Goal: Task Accomplishment & Management: Use online tool/utility

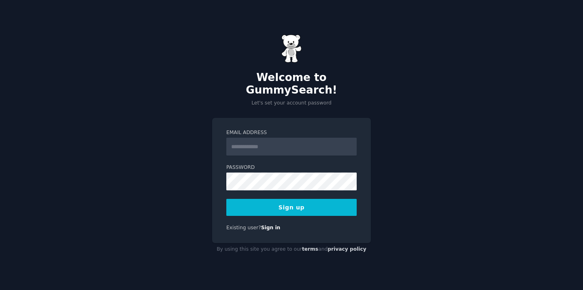
click at [291, 138] on input "Email Address" at bounding box center [291, 147] width 130 height 18
type input "**********"
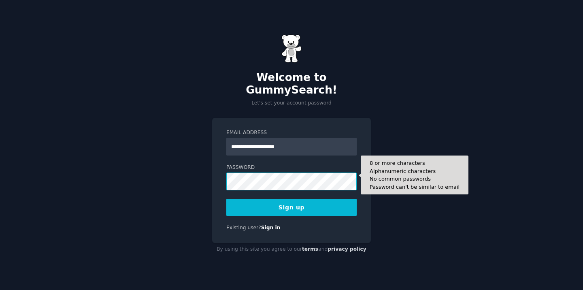
click at [226, 199] on button "Sign up" at bounding box center [291, 207] width 130 height 17
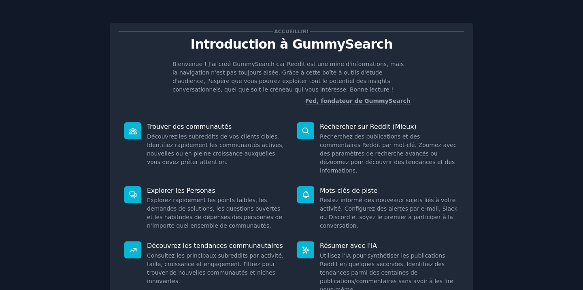
click at [505, 165] on div "Accueillir! Introduction à GummySearch Bienvenue ! J'ai créé GummySearch car Re…" at bounding box center [291, 183] width 560 height 345
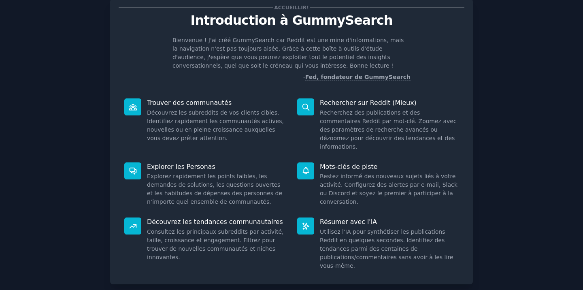
scroll to position [61, 0]
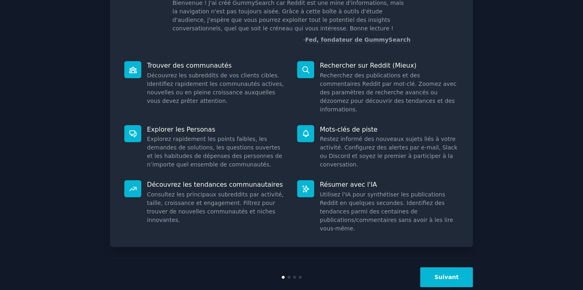
click at [426, 258] on div "Suivant" at bounding box center [291, 276] width 363 height 37
click at [448, 267] on button "Suivant" at bounding box center [446, 277] width 53 height 20
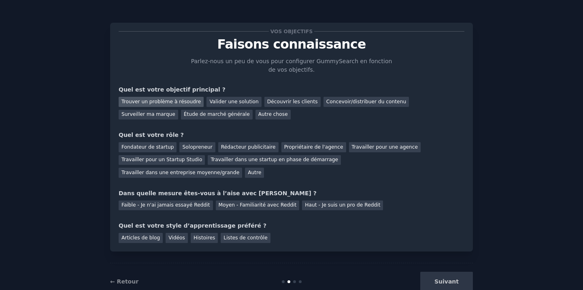
click at [152, 104] on font "Trouver un problème à résoudre" at bounding box center [160, 102] width 79 height 6
click at [282, 104] on font "Découvrir les clients" at bounding box center [292, 102] width 51 height 6
click at [178, 103] on font "Trouver un problème à résoudre" at bounding box center [160, 102] width 79 height 6
click at [166, 148] on font "Fondateur de startup" at bounding box center [147, 147] width 52 height 6
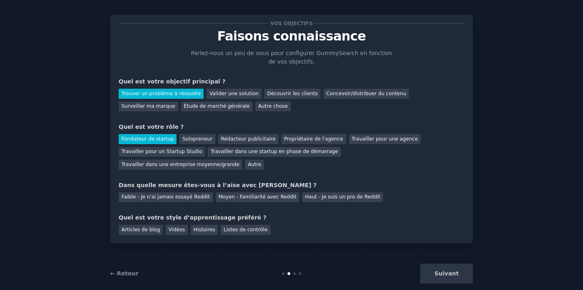
scroll to position [21, 0]
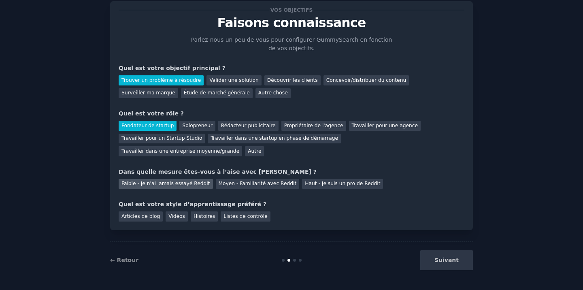
click at [202, 186] on font "Faible - Je n'ai jamais essayé Reddit" at bounding box center [165, 184] width 89 height 6
click at [181, 219] on div "Vidéos" at bounding box center [177, 216] width 22 height 10
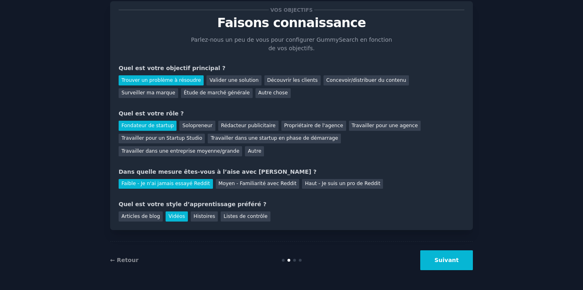
click at [445, 255] on button "Suivant" at bounding box center [446, 260] width 53 height 20
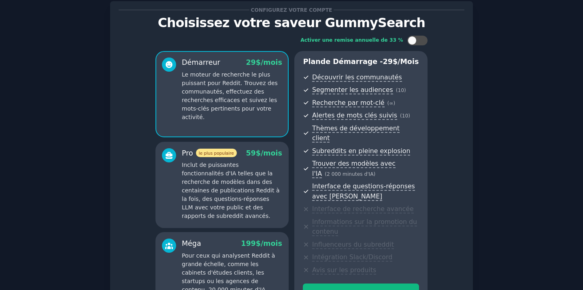
click at [432, 47] on div "Activer une remise annuelle de 33 % Démarreur 29 $ /mois Le moteur de recherche…" at bounding box center [292, 177] width 346 height 294
click at [424, 42] on div at bounding box center [417, 41] width 20 height 10
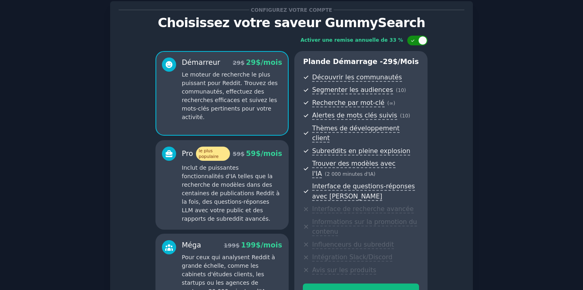
click at [424, 42] on div at bounding box center [422, 40] width 9 height 9
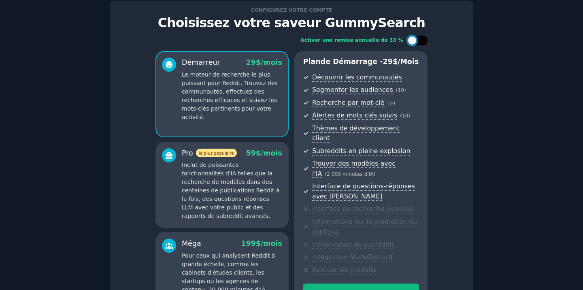
click at [424, 42] on div at bounding box center [417, 41] width 20 height 10
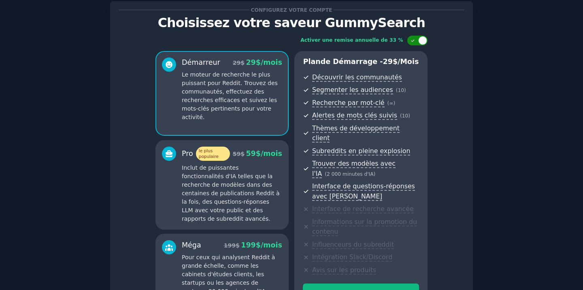
click at [424, 42] on div at bounding box center [422, 40] width 9 height 9
checkbox input "false"
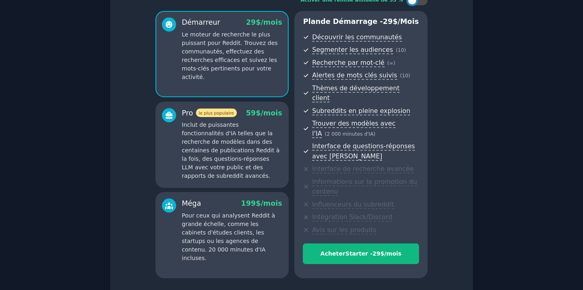
scroll to position [117, 0]
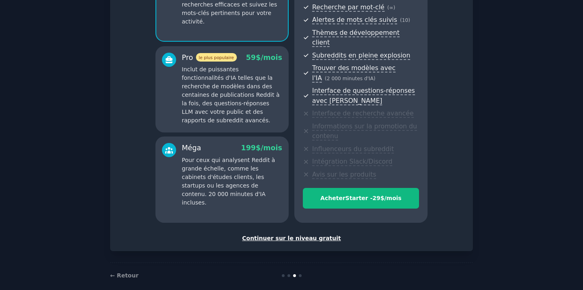
click at [321, 235] on font "Continuer sur le niveau gratuit" at bounding box center [291, 238] width 99 height 6
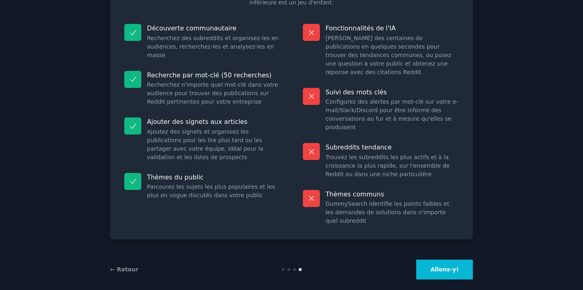
scroll to position [77, 0]
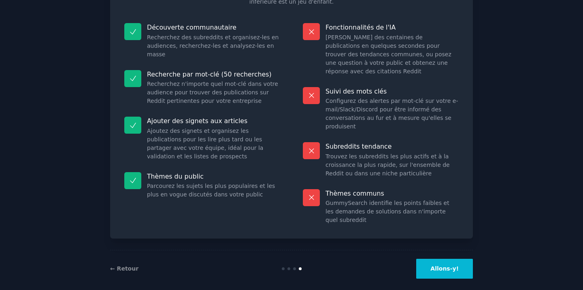
click at [455, 268] on button "Allons-y!" at bounding box center [444, 269] width 57 height 20
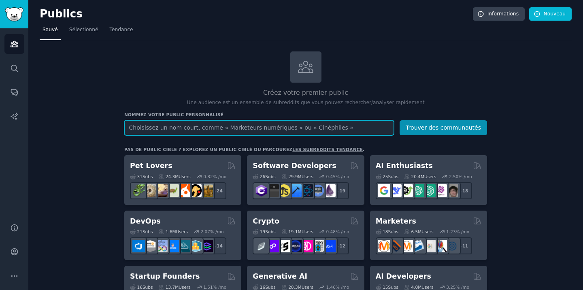
click at [194, 130] on input "text" at bounding box center [259, 127] width 270 height 15
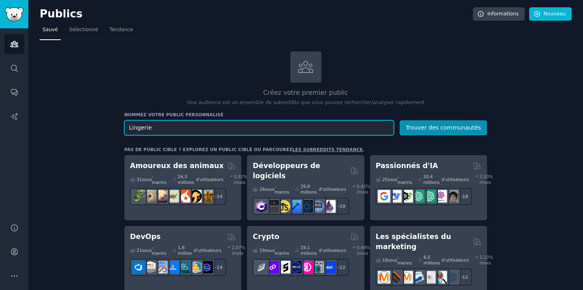
scroll to position [14, 0]
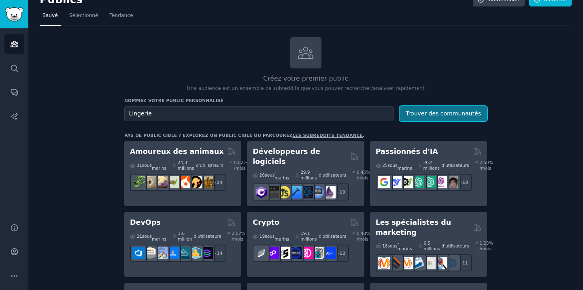
click at [437, 112] on font "Trouver des communautés" at bounding box center [443, 113] width 75 height 6
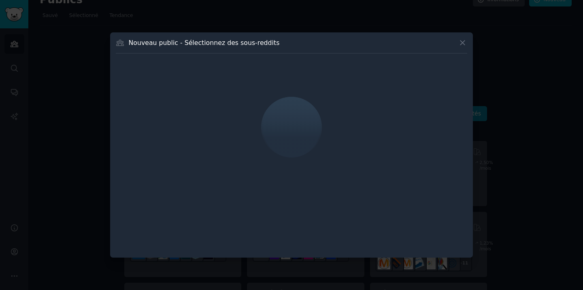
click at [466, 37] on div "Nouveau public - Sélectionnez des sous-reddits" at bounding box center [291, 144] width 363 height 225
click at [462, 40] on icon at bounding box center [462, 42] width 9 height 9
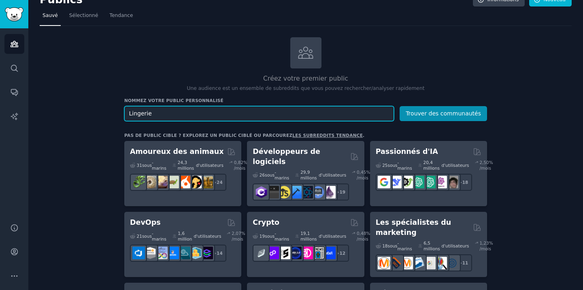
click at [247, 111] on input "Lingerie" at bounding box center [259, 113] width 270 height 15
type input "Lingerie grande taille"
click at [400, 106] on button "Trouver des communautés" at bounding box center [443, 113] width 87 height 15
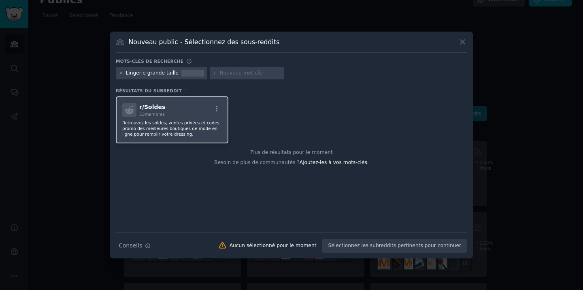
click at [195, 128] on font "Retrouvez les soldes, ventes privées et codes promo des meilleures boutiques de…" at bounding box center [170, 128] width 97 height 16
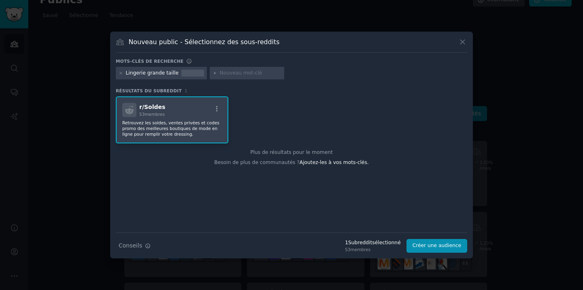
click at [195, 128] on font "Retrouvez les soldes, ventes privées et codes promo des meilleures boutiques de…" at bounding box center [170, 128] width 97 height 16
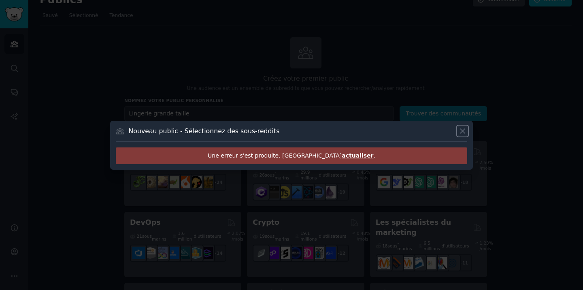
click at [461, 132] on icon at bounding box center [462, 131] width 4 height 4
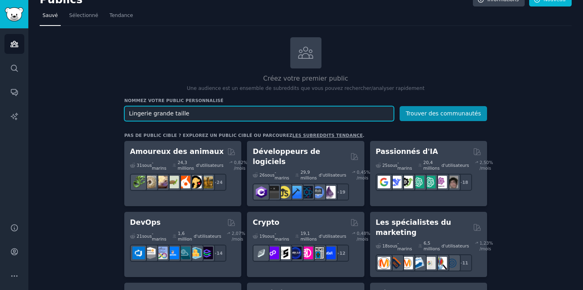
drag, startPoint x: 151, startPoint y: 113, endPoint x: 52, endPoint y: 99, distance: 99.8
type input "grande taille"
click at [400, 106] on button "Trouver des communautés" at bounding box center [443, 113] width 87 height 15
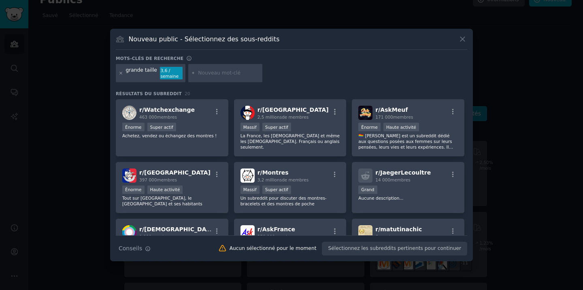
click at [121, 73] on icon at bounding box center [121, 73] width 2 height 2
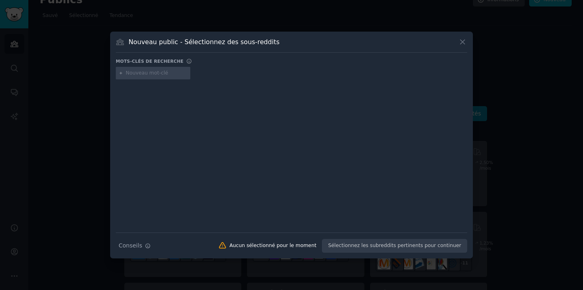
click at [170, 75] on input "text" at bounding box center [157, 73] width 62 height 7
type input "lingerie"
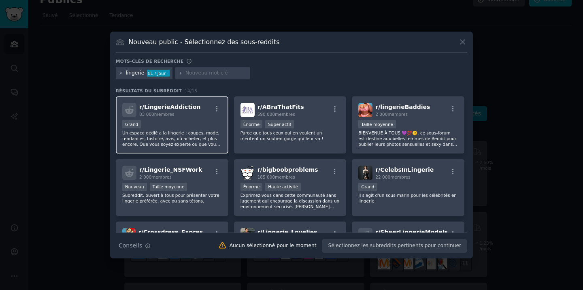
click at [191, 125] on div "Grand" at bounding box center [172, 125] width 100 height 10
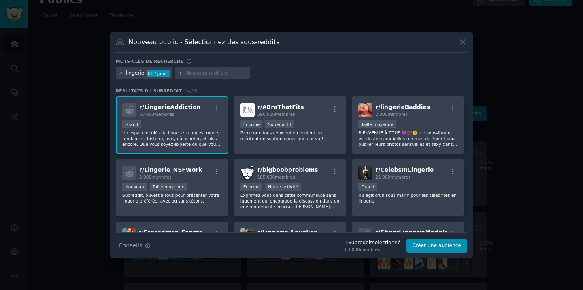
click at [192, 126] on div "Grand" at bounding box center [172, 125] width 100 height 10
click at [192, 53] on div "Nouveau public - Sélectionnez des sous-reddits" at bounding box center [291, 44] width 351 height 15
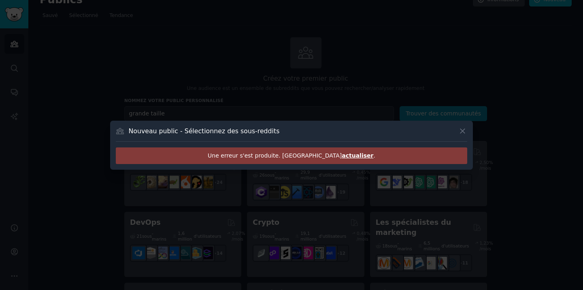
click at [342, 155] on font "actualiser" at bounding box center [358, 155] width 32 height 6
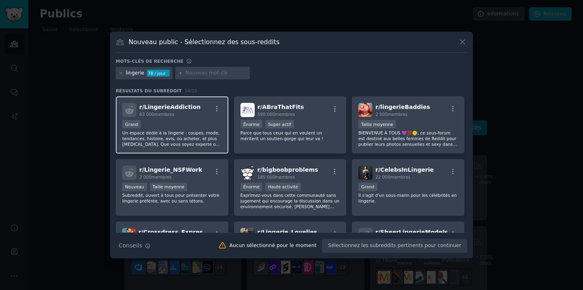
click at [200, 119] on div "r/ LingerieAddiction 83 000 membres Grand Un espace dédié à la lingerie : coupe…" at bounding box center [172, 124] width 113 height 57
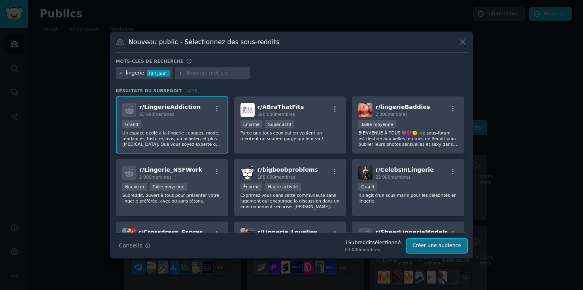
click at [432, 244] on font "Créer une audience" at bounding box center [437, 246] width 49 height 6
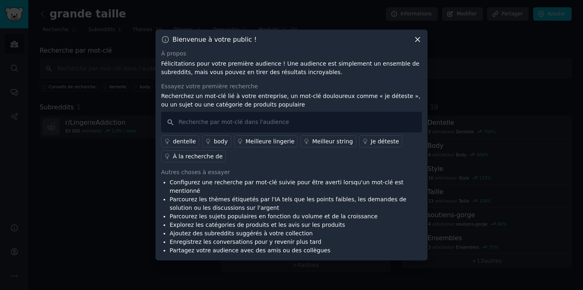
click at [175, 145] on font "dentelle" at bounding box center [184, 141] width 23 height 6
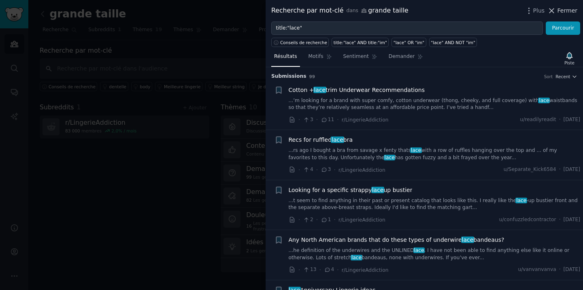
click at [564, 12] on font "Fermer" at bounding box center [568, 10] width 20 height 6
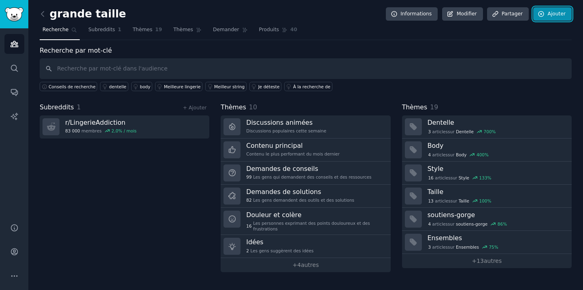
click at [564, 10] on link "Ajouter" at bounding box center [552, 14] width 38 height 14
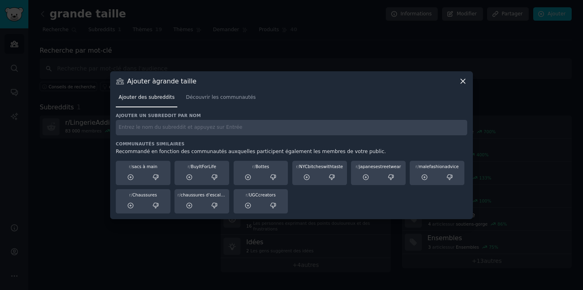
click at [464, 83] on icon at bounding box center [463, 81] width 9 height 9
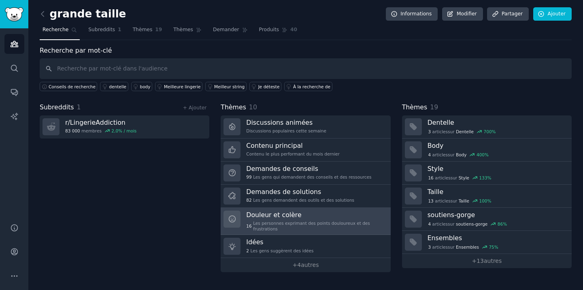
click at [339, 227] on font "Les personnes exprimant des points douloureux et des frustrations" at bounding box center [319, 225] width 132 height 11
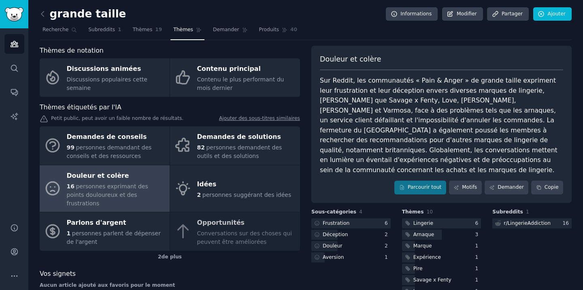
click at [364, 109] on font "Sur Reddit, les communautés « Pain & Anger » de grande taille expriment leur fr…" at bounding box center [440, 125] width 240 height 97
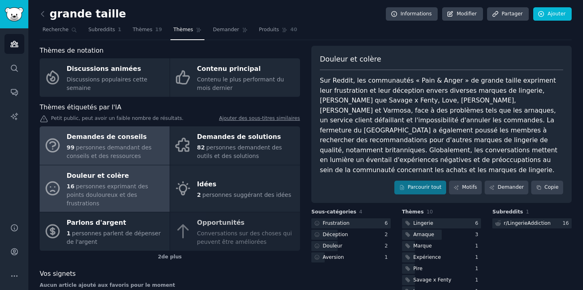
click at [153, 142] on div "Demandes de conseils" at bounding box center [116, 137] width 99 height 13
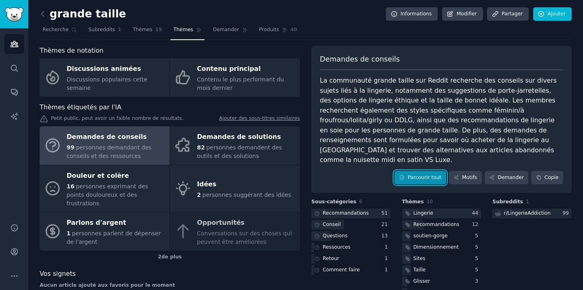
click at [434, 175] on font "Parcourir tout" at bounding box center [425, 178] width 34 height 6
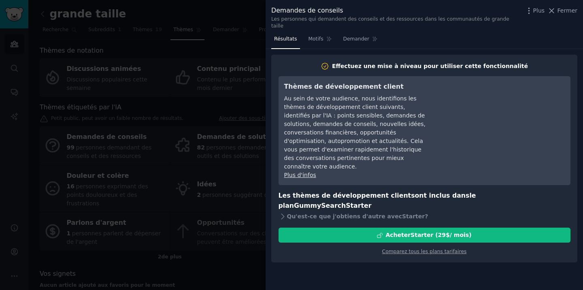
click at [260, 167] on div at bounding box center [291, 145] width 583 height 290
